Goal: Find specific page/section: Find specific page/section

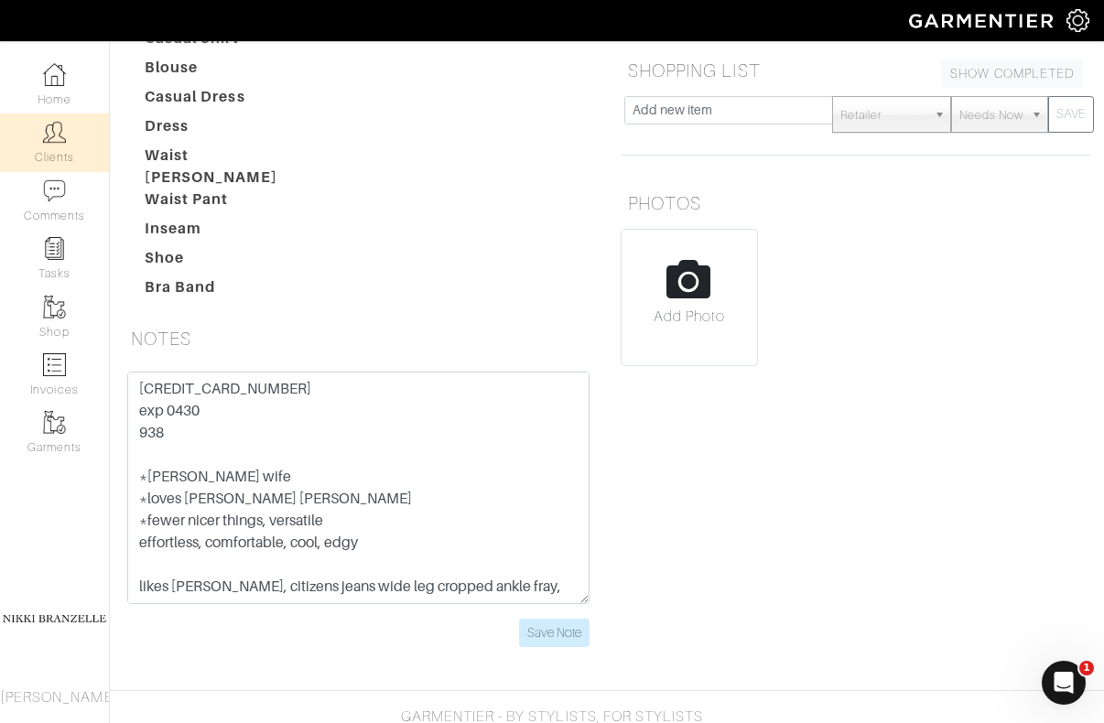
click at [71, 133] on link "Clients" at bounding box center [54, 143] width 109 height 58
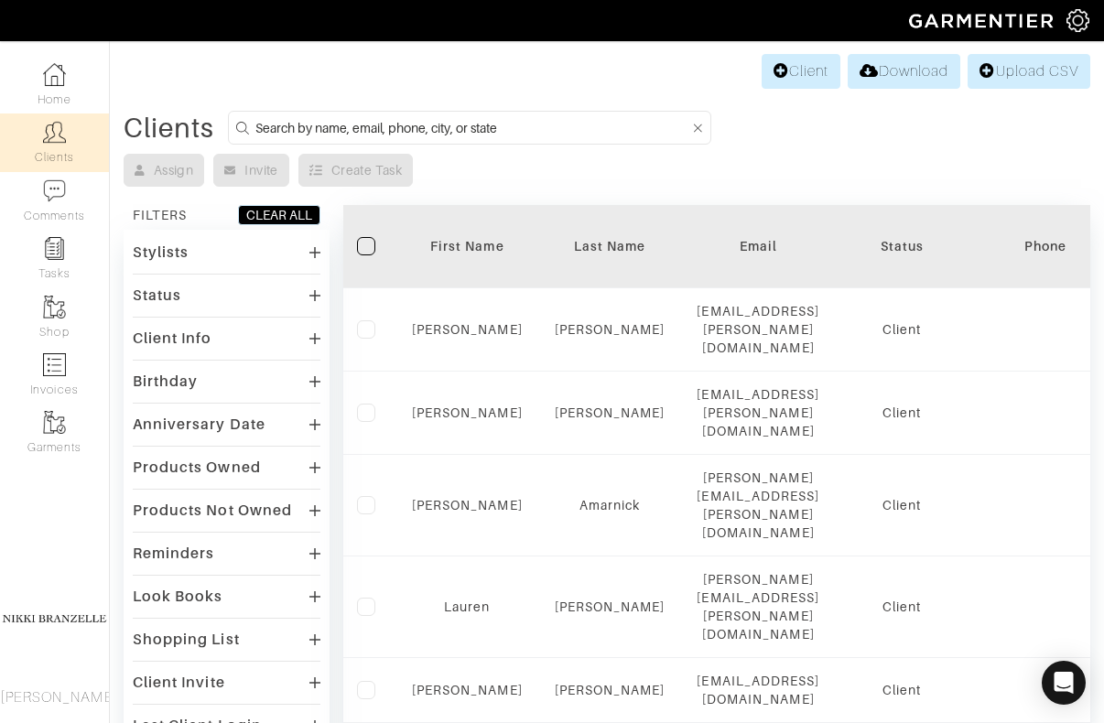
click at [462, 127] on input at bounding box center [473, 127] width 434 height 23
type input "[PERSON_NAME]"
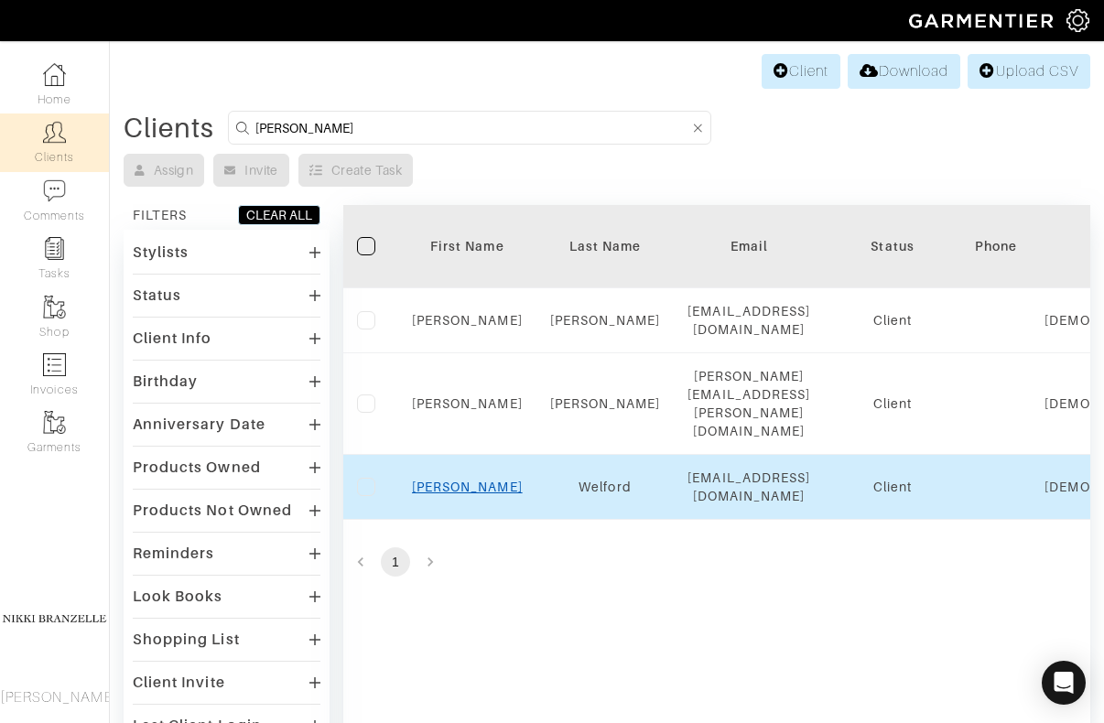
click at [473, 480] on link "[PERSON_NAME]" at bounding box center [467, 487] width 111 height 15
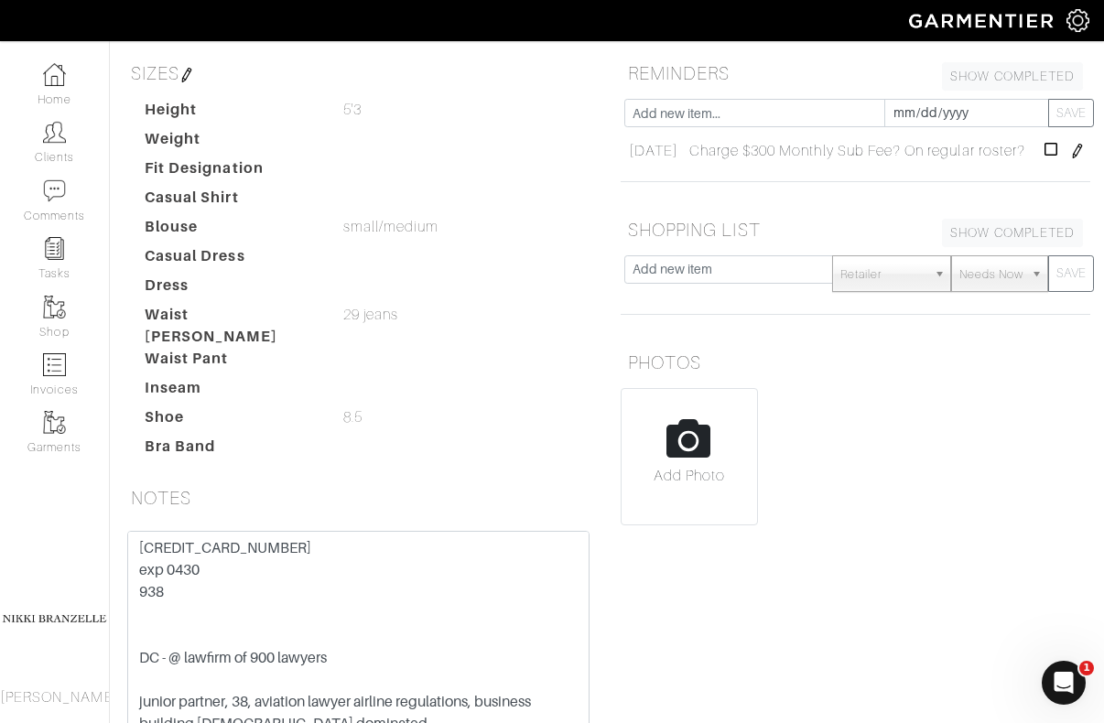
scroll to position [387, 0]
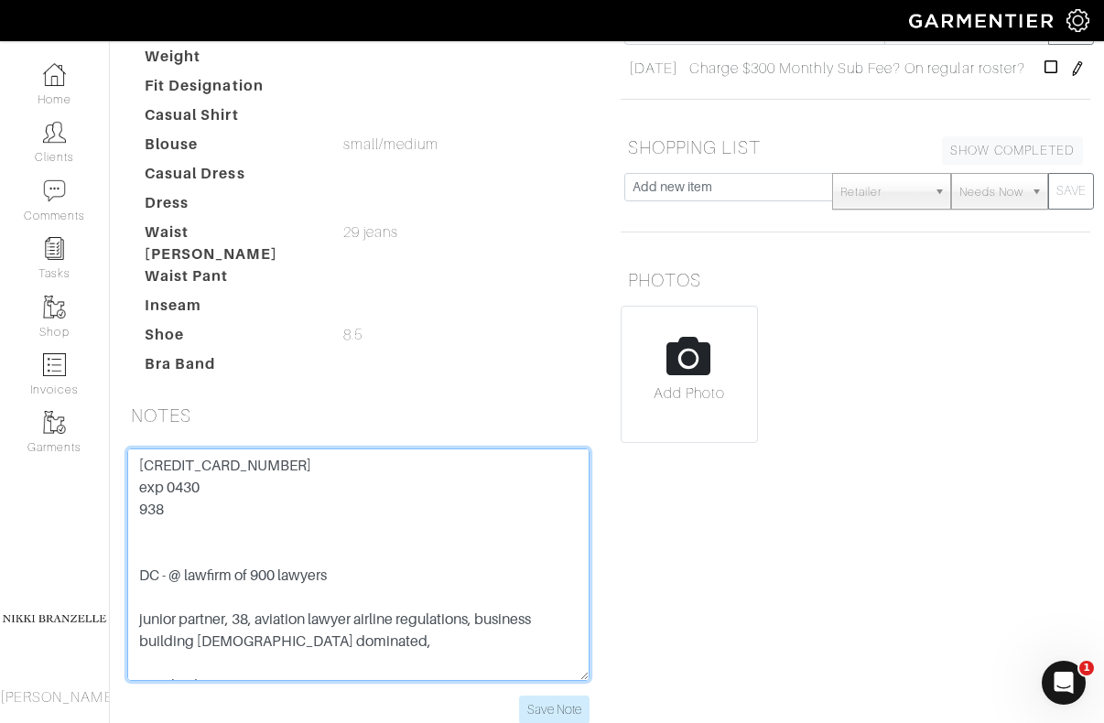
click at [281, 449] on textarea "4147 2027 4509 9174 exp 0430 938 DC - @ lawfirm of 900 lawyers junior partner, …" at bounding box center [358, 565] width 462 height 233
